Goal: Task Accomplishment & Management: Use online tool/utility

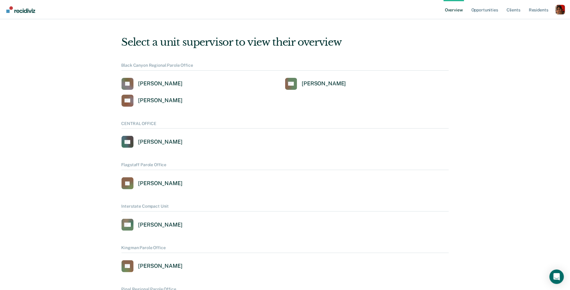
click at [556, 11] on div "Profile dropdown button" at bounding box center [560, 10] width 10 height 10
click at [532, 24] on link "Profile" at bounding box center [536, 24] width 48 height 5
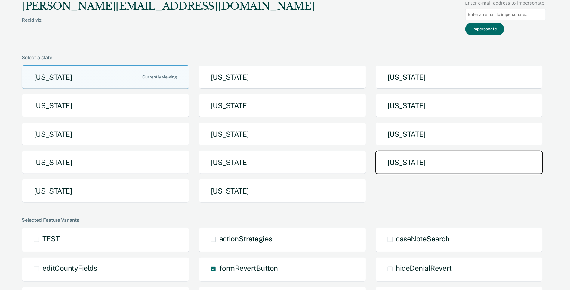
click at [407, 158] on button "[US_STATE]" at bounding box center [459, 163] width 168 height 24
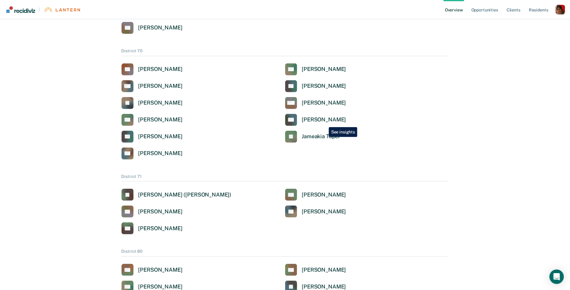
scroll to position [1136, 0]
click at [479, 10] on link "Opportunities" at bounding box center [484, 9] width 29 height 19
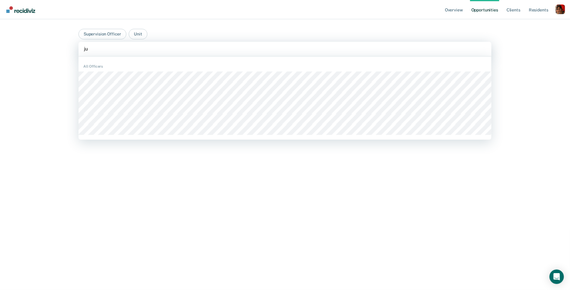
type input "[DATE]"
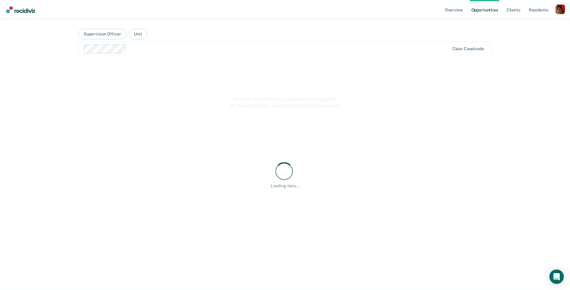
click at [114, 77] on div "Loading data..." at bounding box center [284, 174] width 413 height 223
